Goal: Task Accomplishment & Management: Complete application form

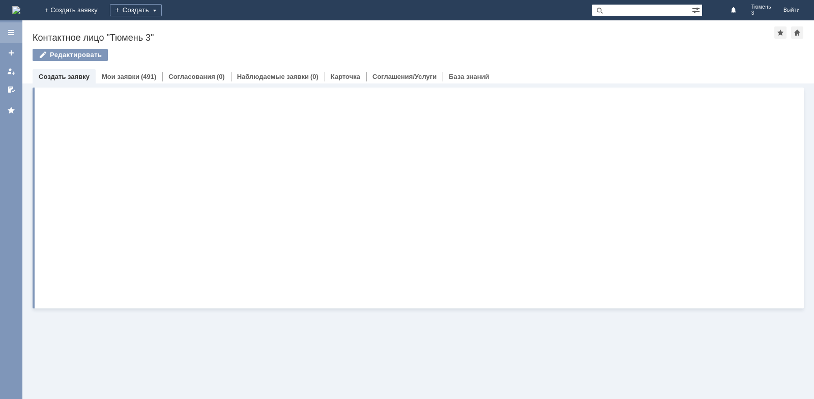
click at [15, 31] on div at bounding box center [11, 33] width 8 height 8
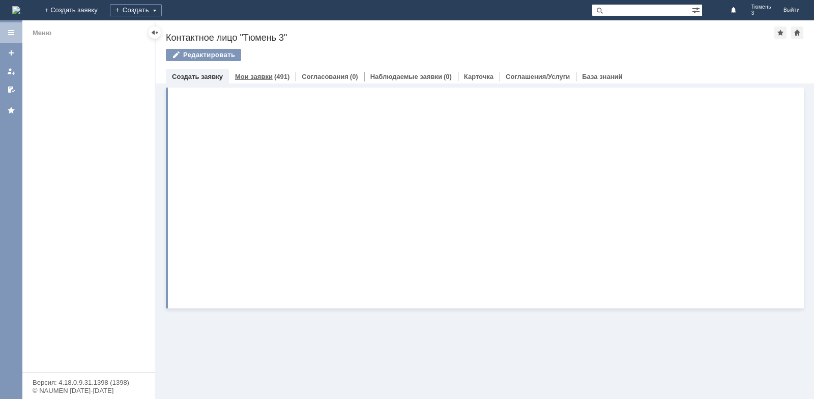
click at [267, 75] on link "Мои заявки" at bounding box center [254, 77] width 38 height 8
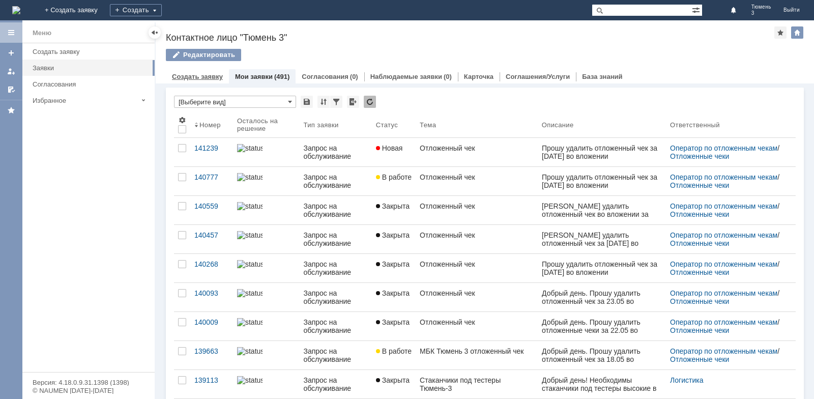
click at [192, 74] on link "Создать заявку" at bounding box center [197, 77] width 51 height 8
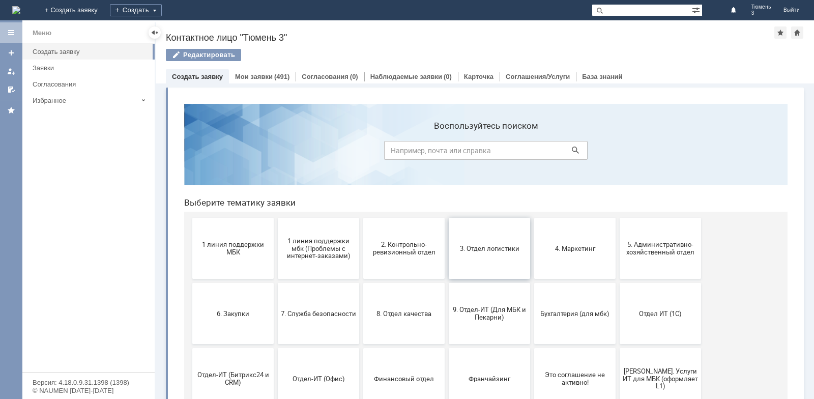
click at [494, 266] on button "3. Отдел логистики" at bounding box center [489, 248] width 81 height 61
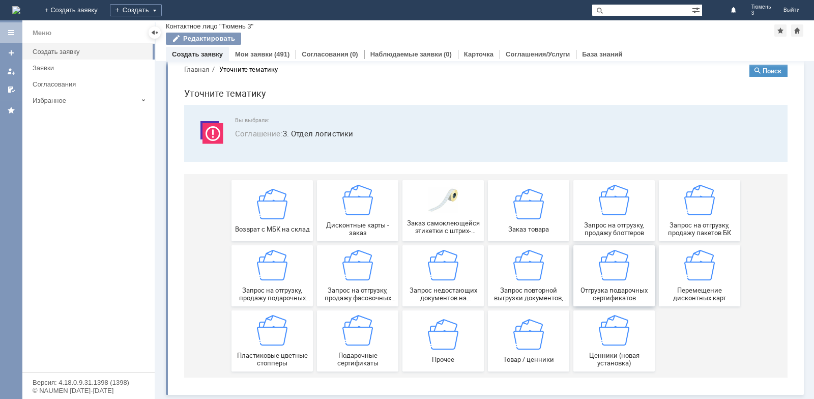
scroll to position [17, 0]
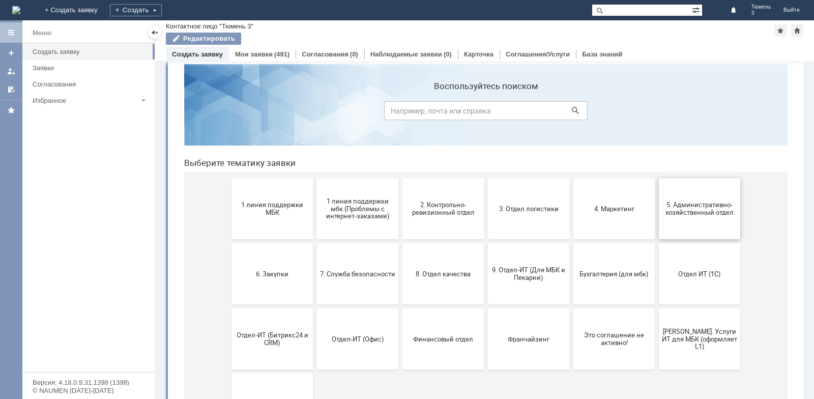
click at [674, 217] on button "5. Административно-хозяйственный отдел" at bounding box center [699, 208] width 81 height 61
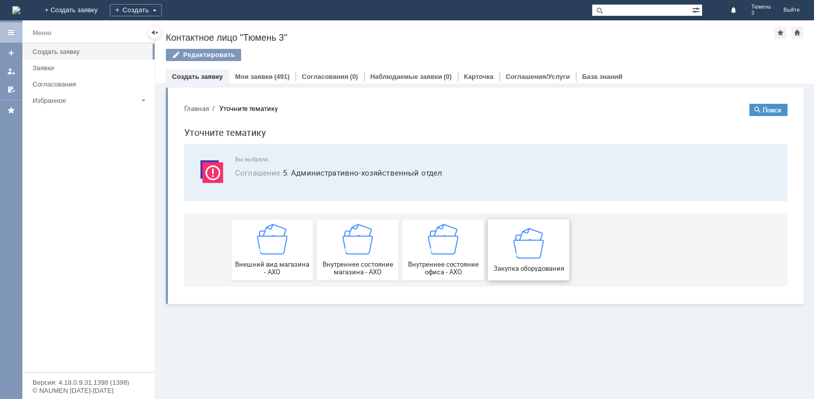
click at [514, 250] on img at bounding box center [529, 243] width 31 height 31
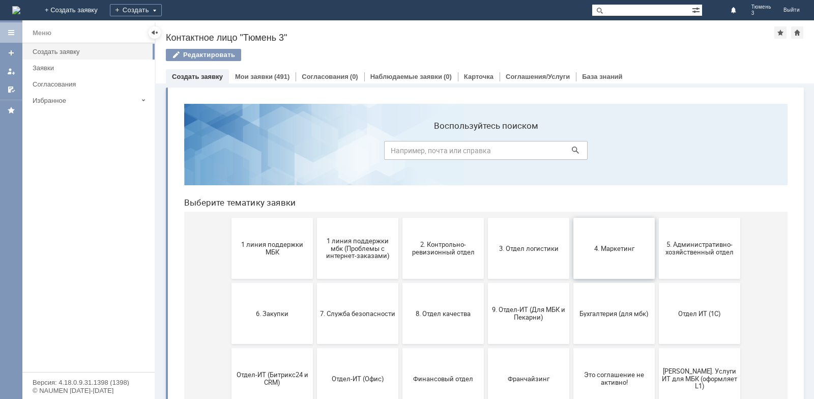
click at [596, 260] on button "4. Маркетинг" at bounding box center [614, 248] width 81 height 61
click at [263, 318] on button "6. Закупки" at bounding box center [272, 313] width 81 height 61
click at [529, 245] on span "3. Отдел логистики" at bounding box center [528, 248] width 75 height 8
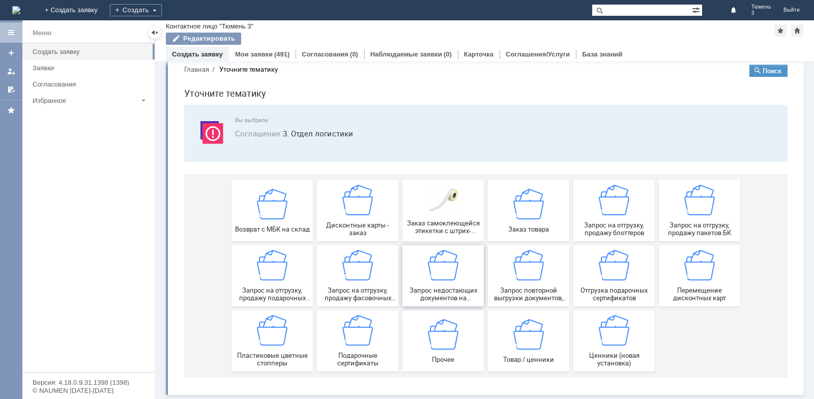
scroll to position [17, 0]
click at [606, 346] on div "Ценники (новая установка)" at bounding box center [614, 341] width 75 height 52
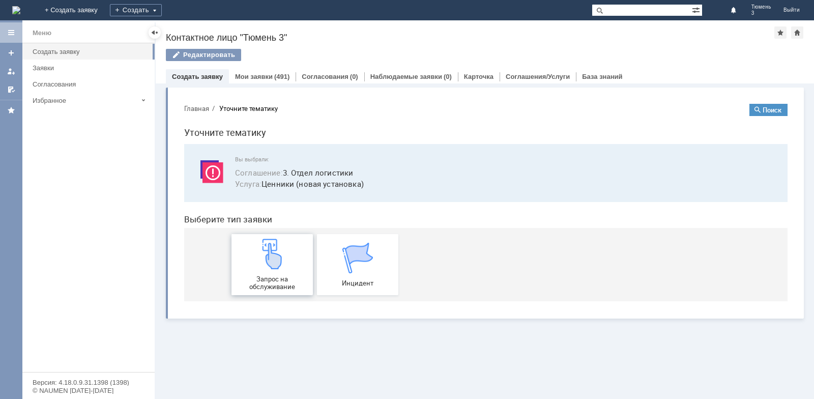
click at [289, 268] on div "Запрос на обслуживание" at bounding box center [272, 265] width 75 height 52
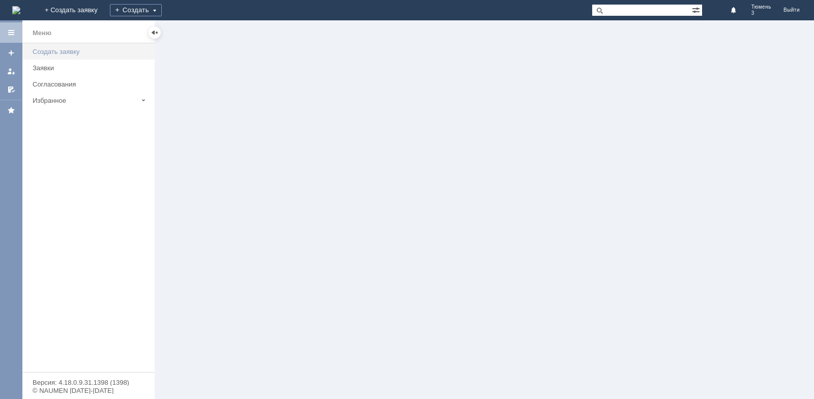
click at [53, 47] on link "Создать заявку" at bounding box center [91, 52] width 124 height 16
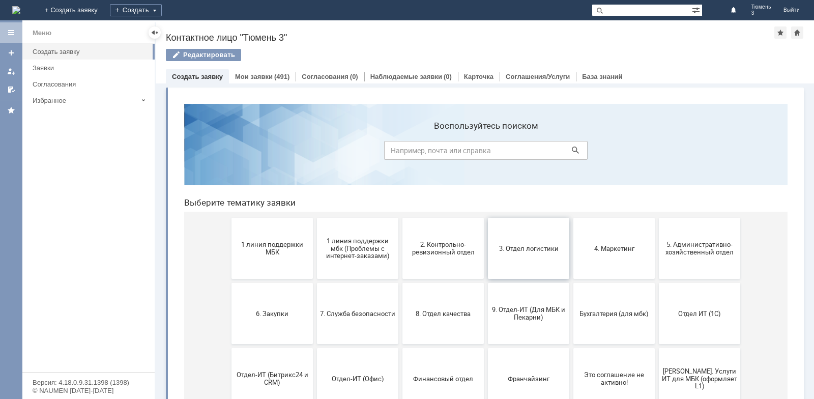
click at [515, 244] on button "3. Отдел логистики" at bounding box center [528, 248] width 81 height 61
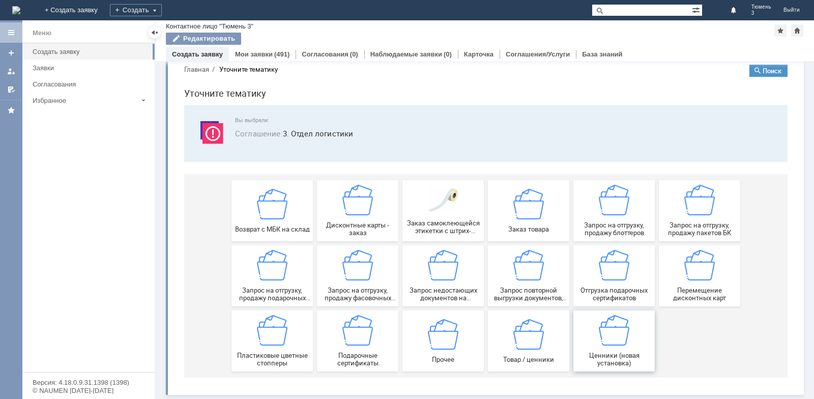
scroll to position [17, 0]
click at [610, 343] on img at bounding box center [614, 330] width 31 height 31
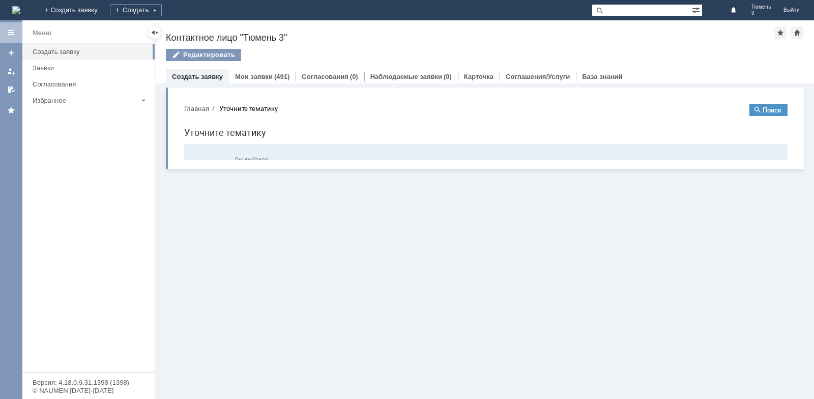
scroll to position [0, 0]
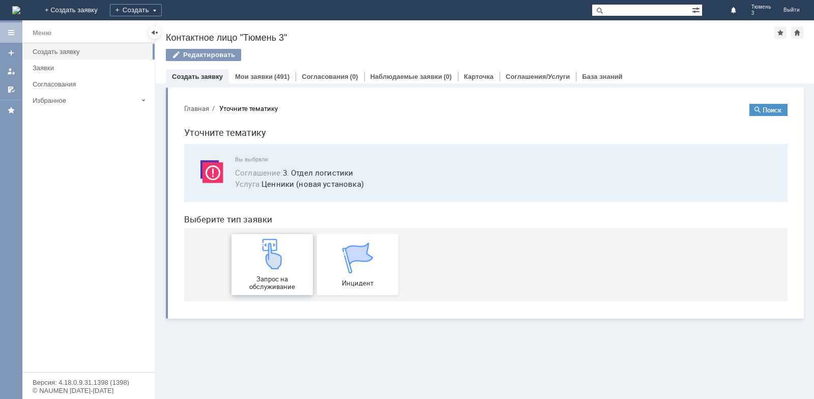
click at [287, 272] on div "Запрос на обслуживание" at bounding box center [272, 265] width 75 height 52
click at [277, 281] on span "Запрос на обслуживание" at bounding box center [272, 282] width 75 height 15
